Goal: Go to known website: Access a specific website the user already knows

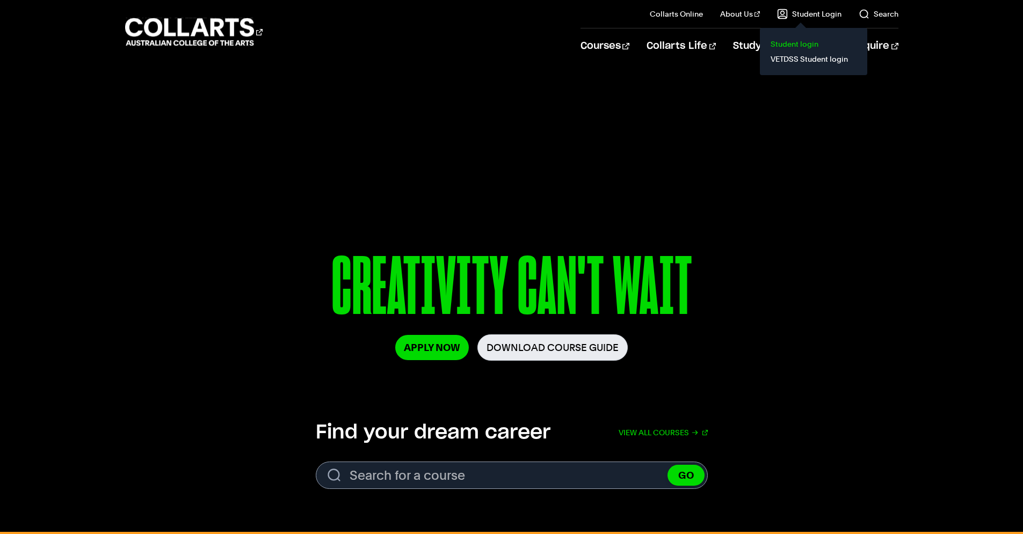
click at [803, 41] on link "Student login" at bounding box center [814, 44] width 90 height 15
click at [806, 42] on link "Student login" at bounding box center [814, 44] width 90 height 15
click at [796, 17] on link "Student Login" at bounding box center [809, 14] width 64 height 11
click at [807, 40] on link "Student login" at bounding box center [814, 44] width 90 height 15
